Goal: Task Accomplishment & Management: Manage account settings

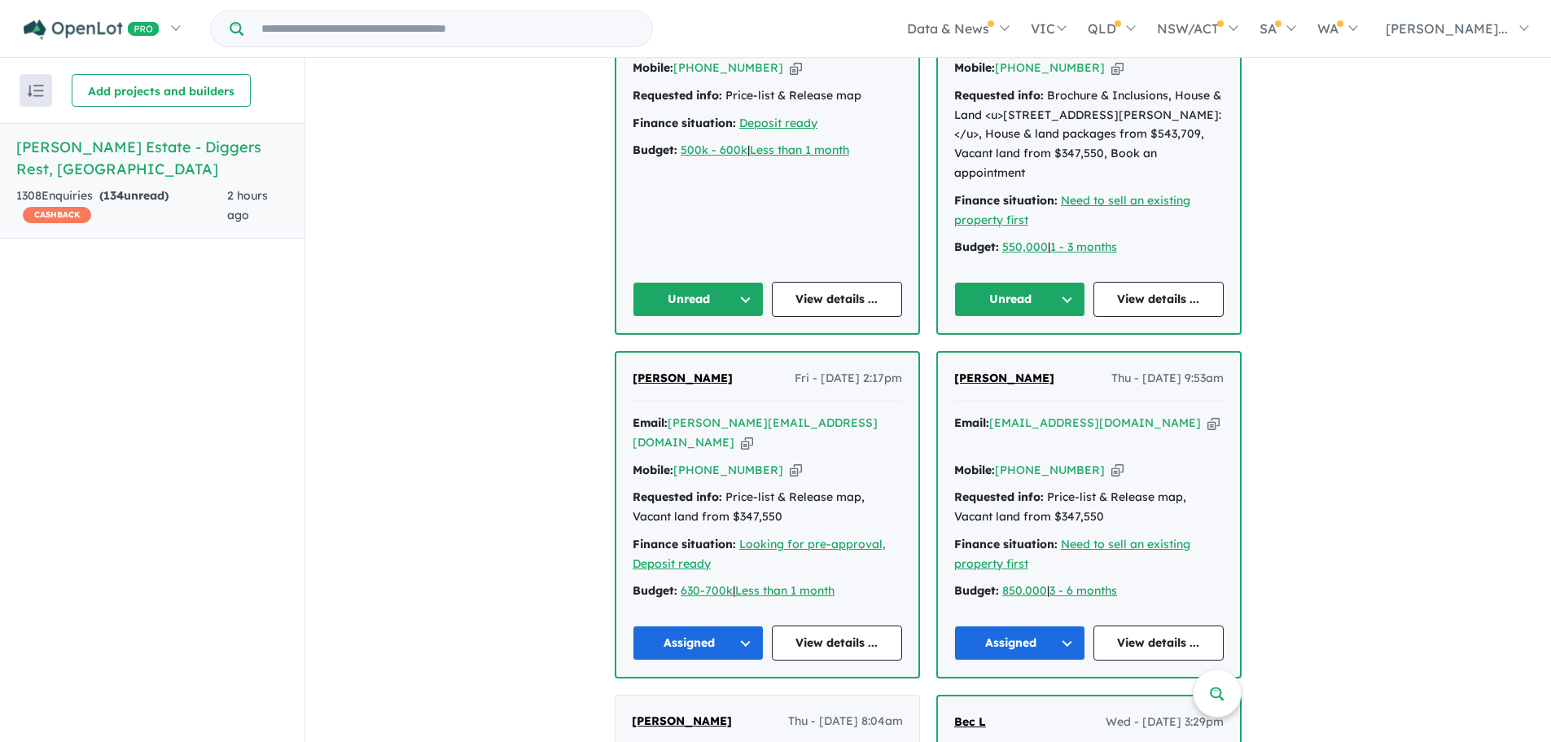
scroll to position [845, 0]
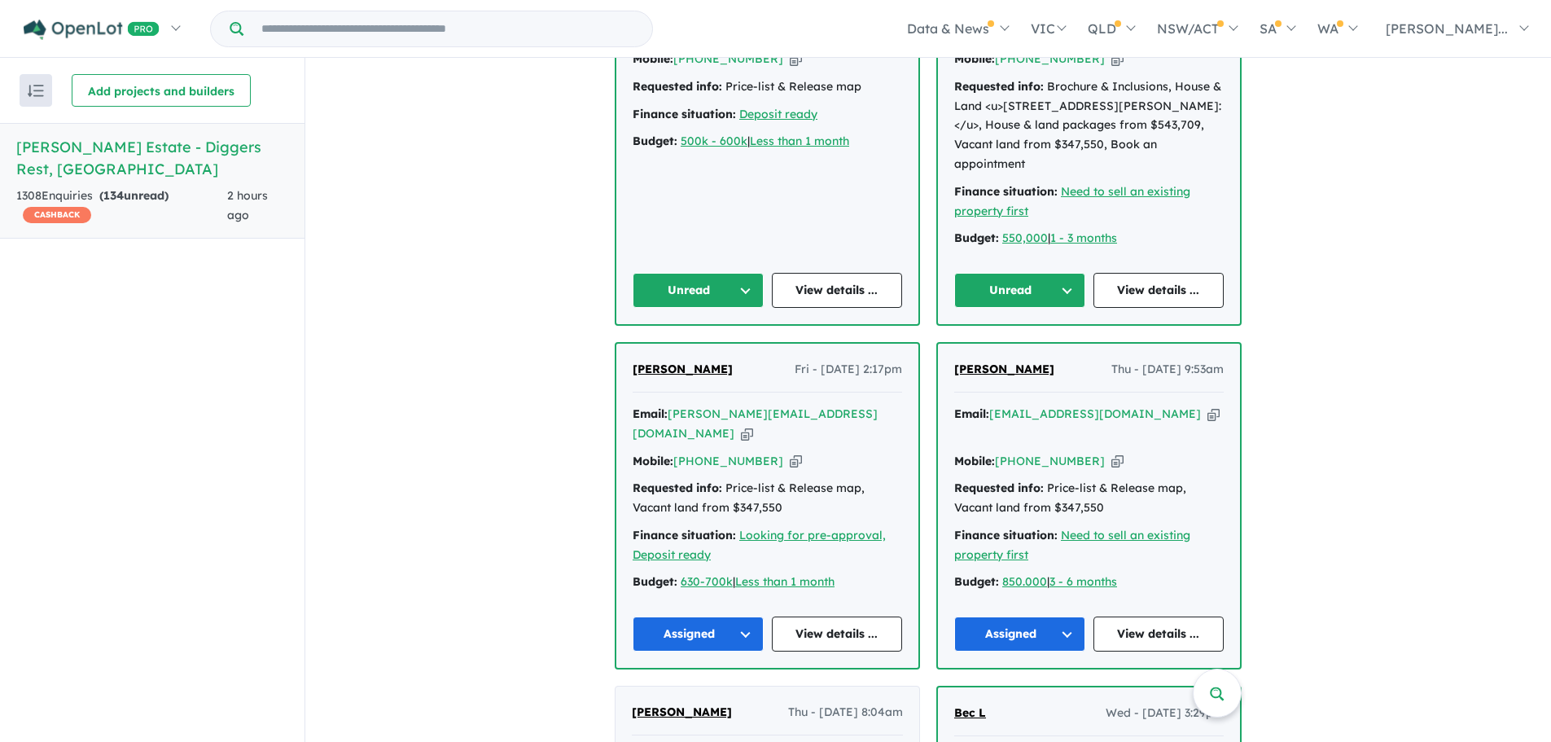
click at [1042, 274] on button "Unread" at bounding box center [1019, 290] width 131 height 35
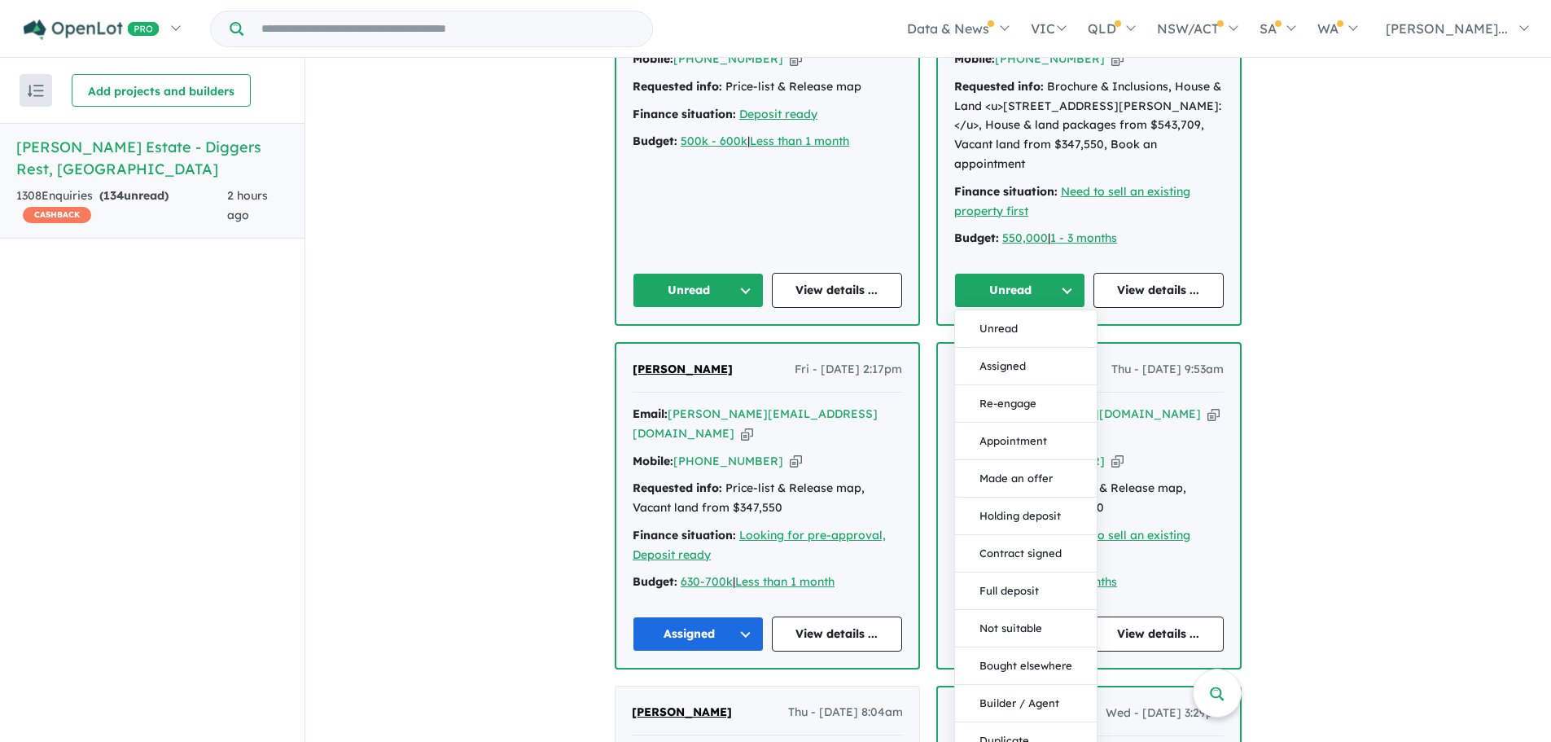
click at [1020, 348] on button "Assigned" at bounding box center [1026, 366] width 142 height 37
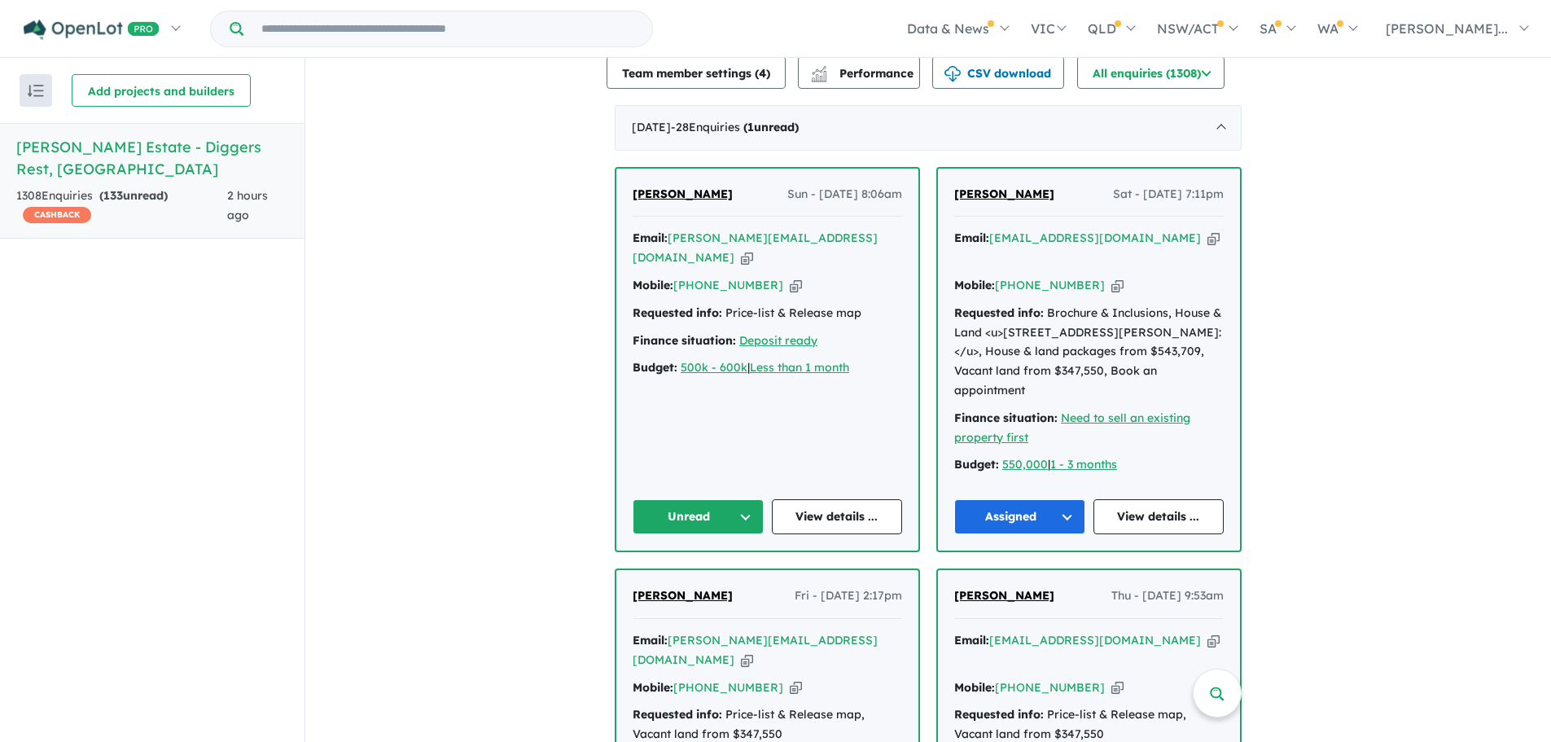
scroll to position [601, 0]
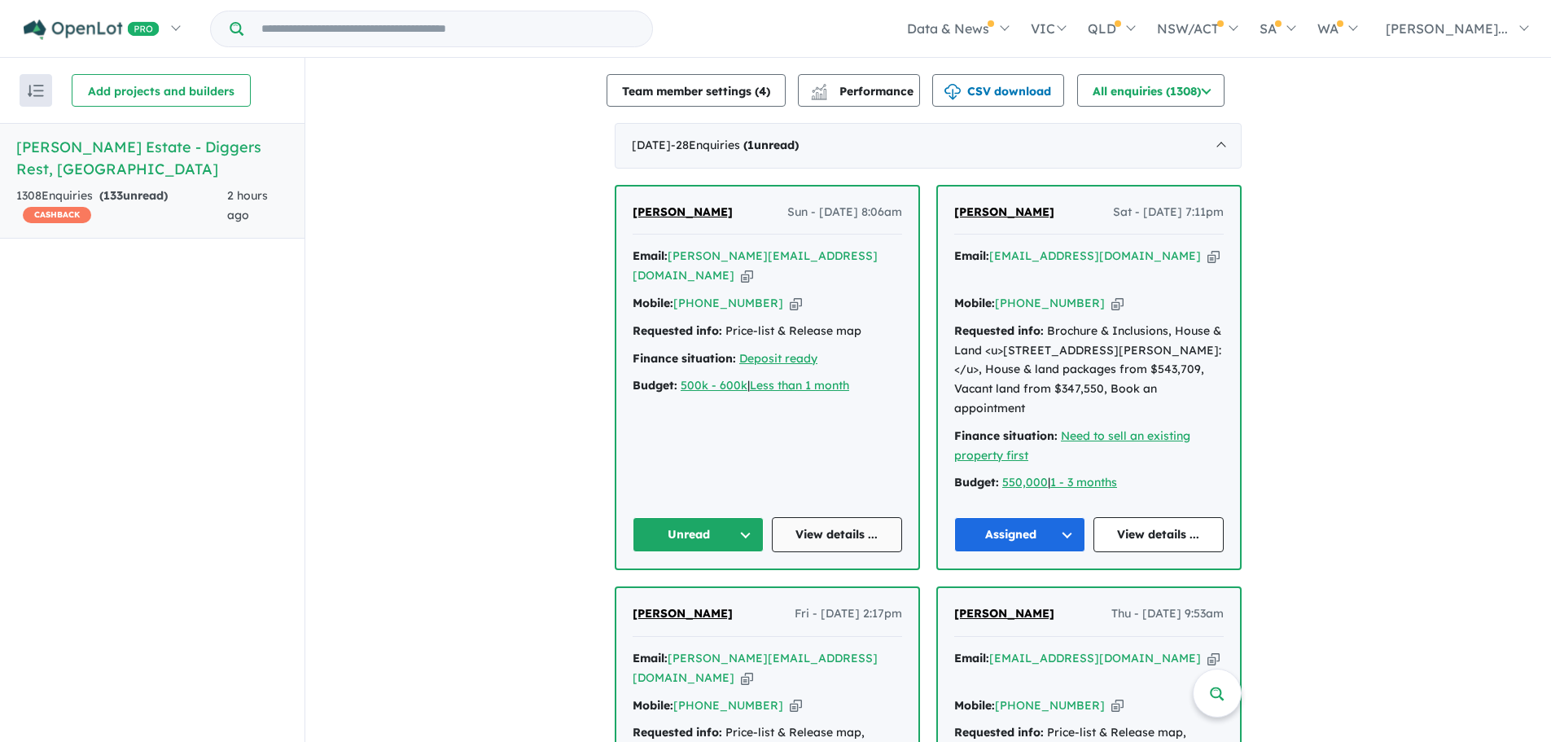
click at [869, 517] on link "View details ..." at bounding box center [837, 534] width 131 height 35
click at [704, 517] on button "Unread" at bounding box center [698, 534] width 131 height 35
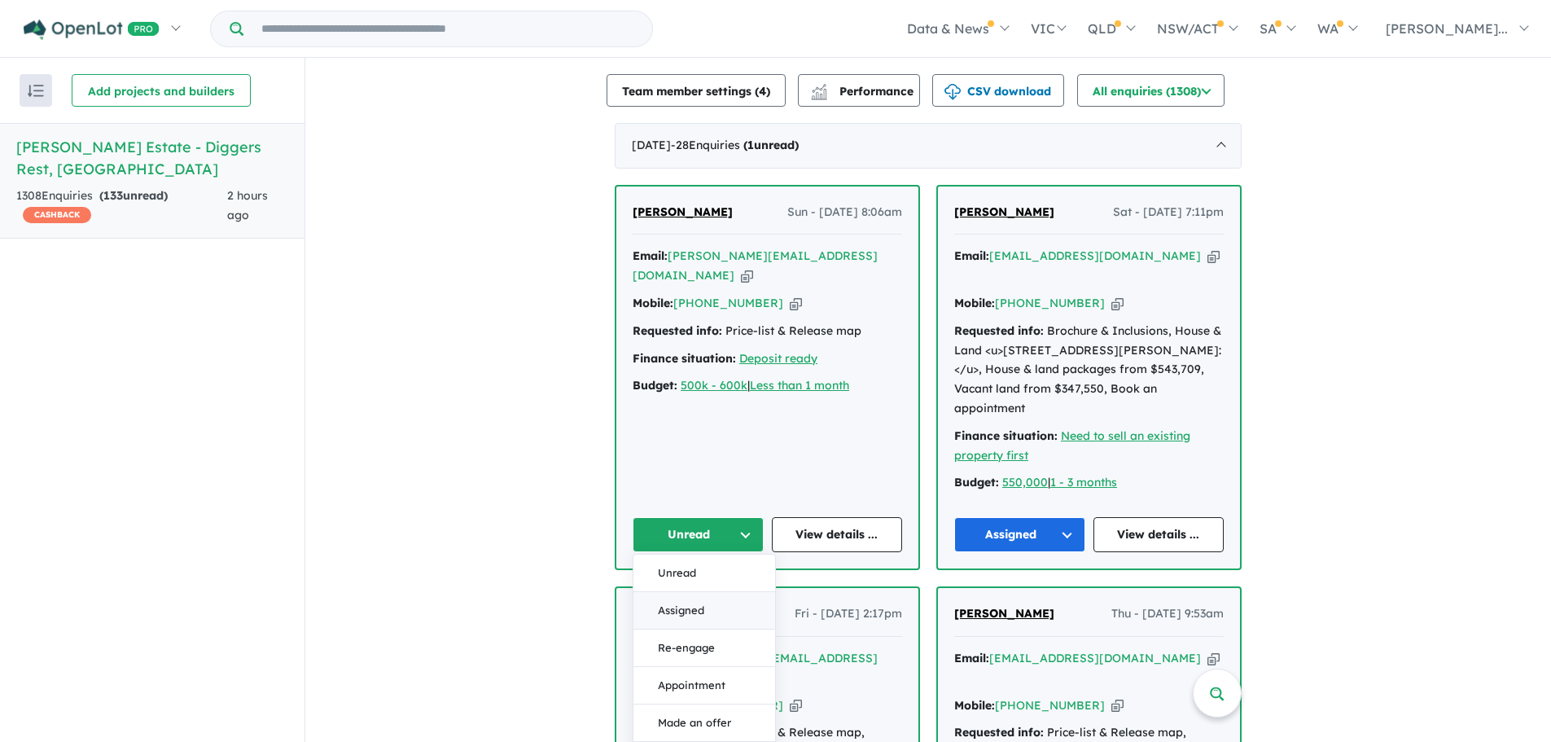
click at [688, 592] on button "Assigned" at bounding box center [705, 610] width 142 height 37
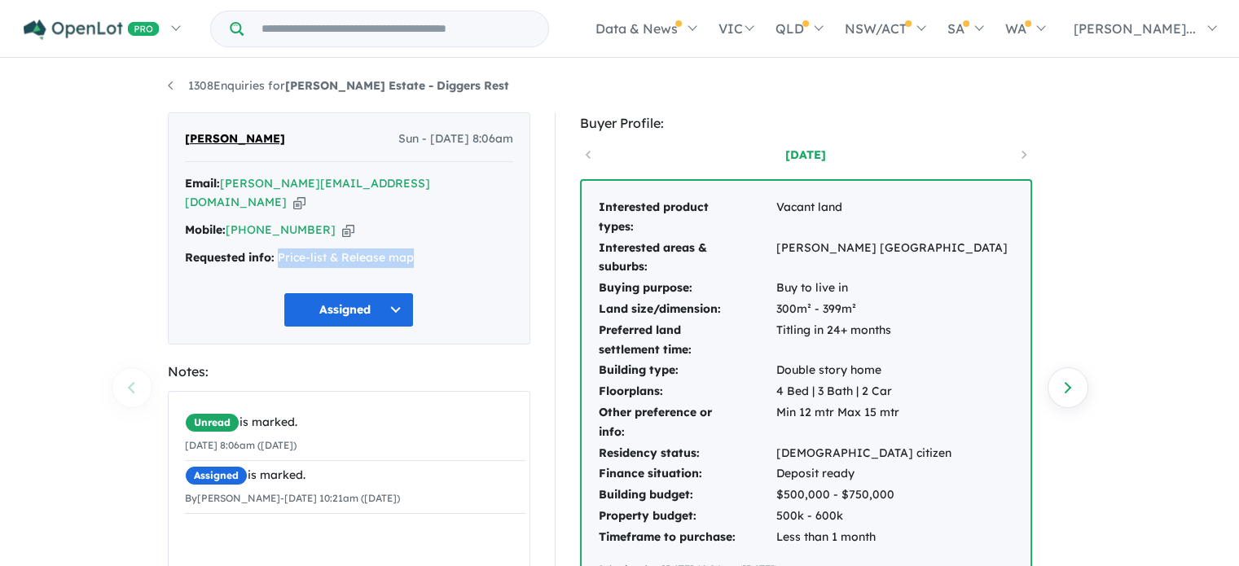
drag, startPoint x: 336, startPoint y: 238, endPoint x: 277, endPoint y: 235, distance: 58.7
click at [277, 248] on div "Requested info: Price-list & Release map" at bounding box center [349, 258] width 328 height 20
copy div "Price-list & Release map"
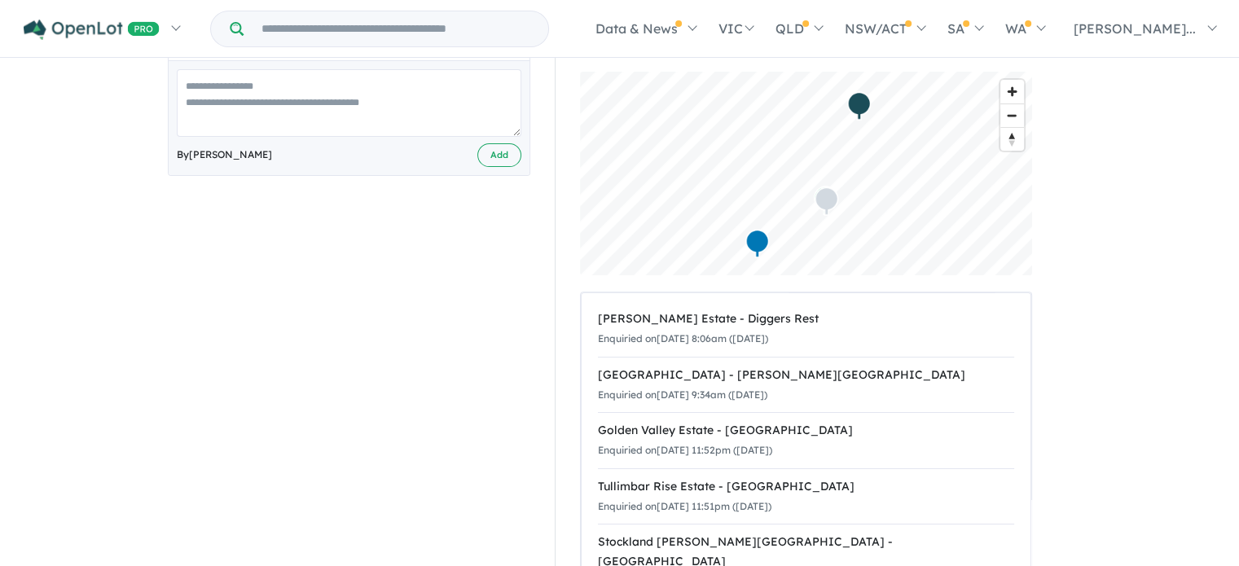
scroll to position [570, 0]
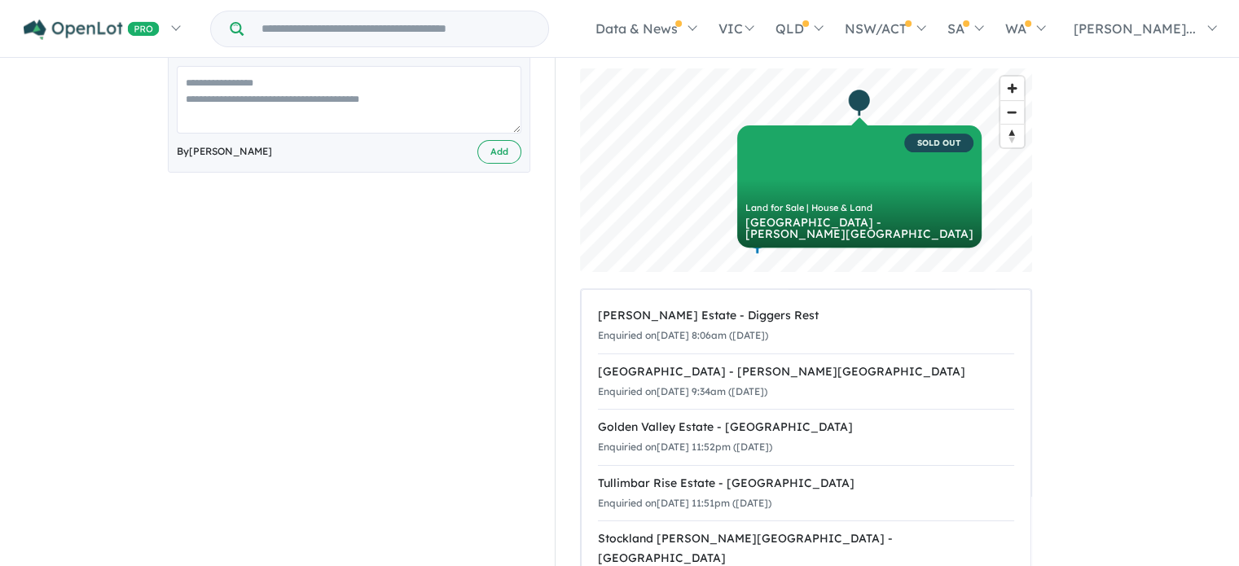
scroll to position [0, 0]
